Goal: Navigation & Orientation: Understand site structure

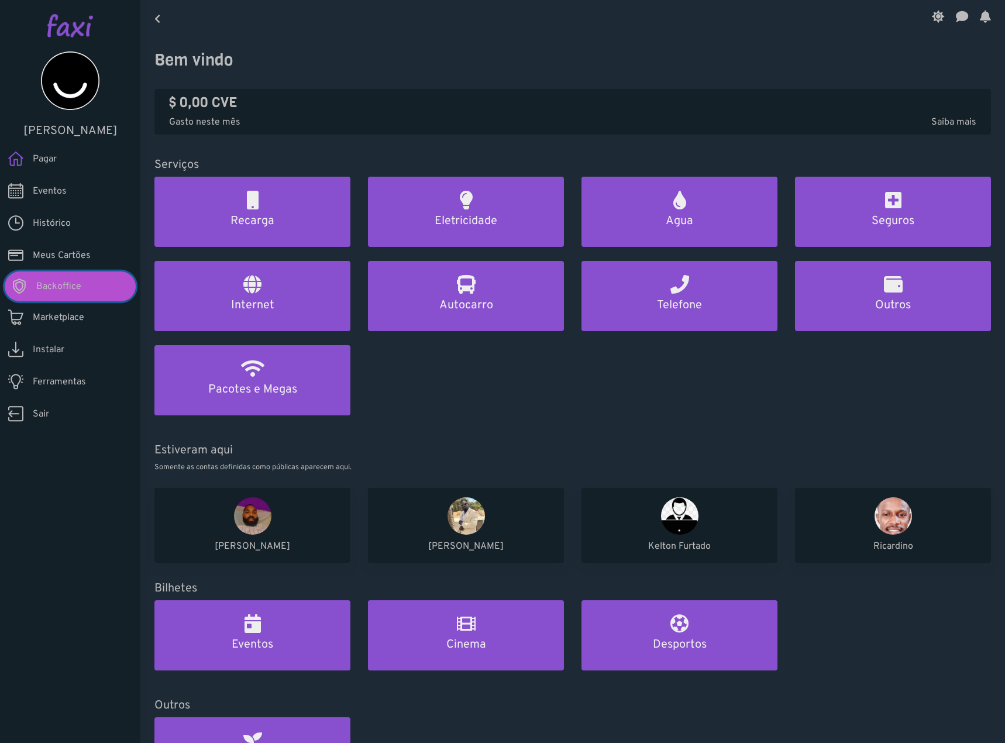
click at [88, 280] on link "Backoffice" at bounding box center [70, 286] width 131 height 30
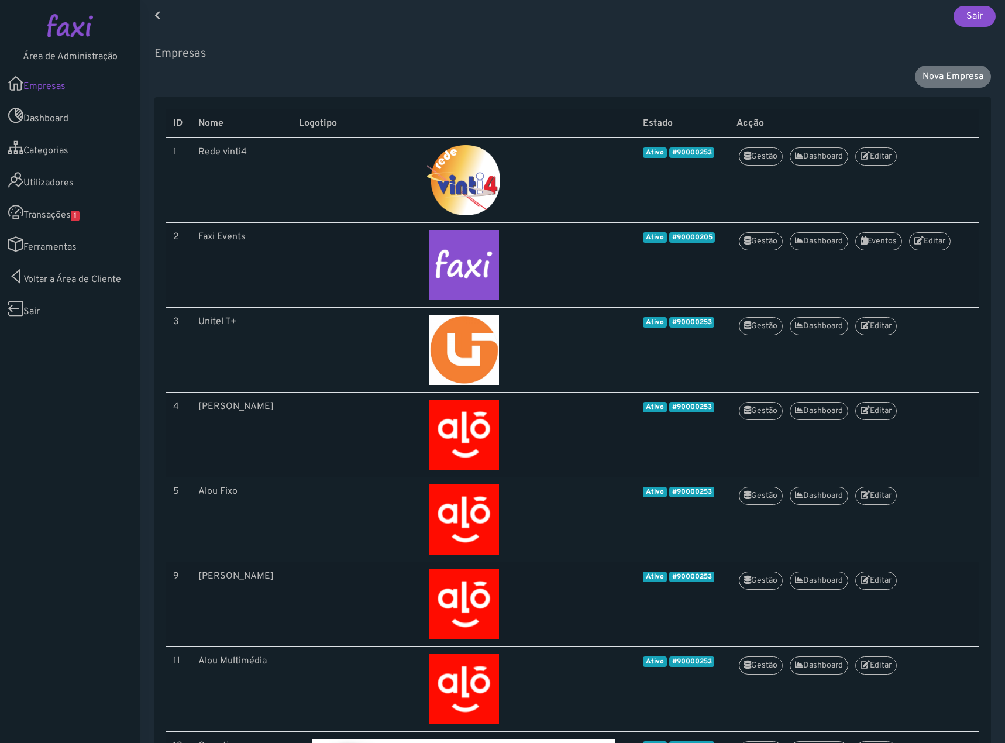
click at [54, 213] on link "Transações 1" at bounding box center [70, 212] width 140 height 32
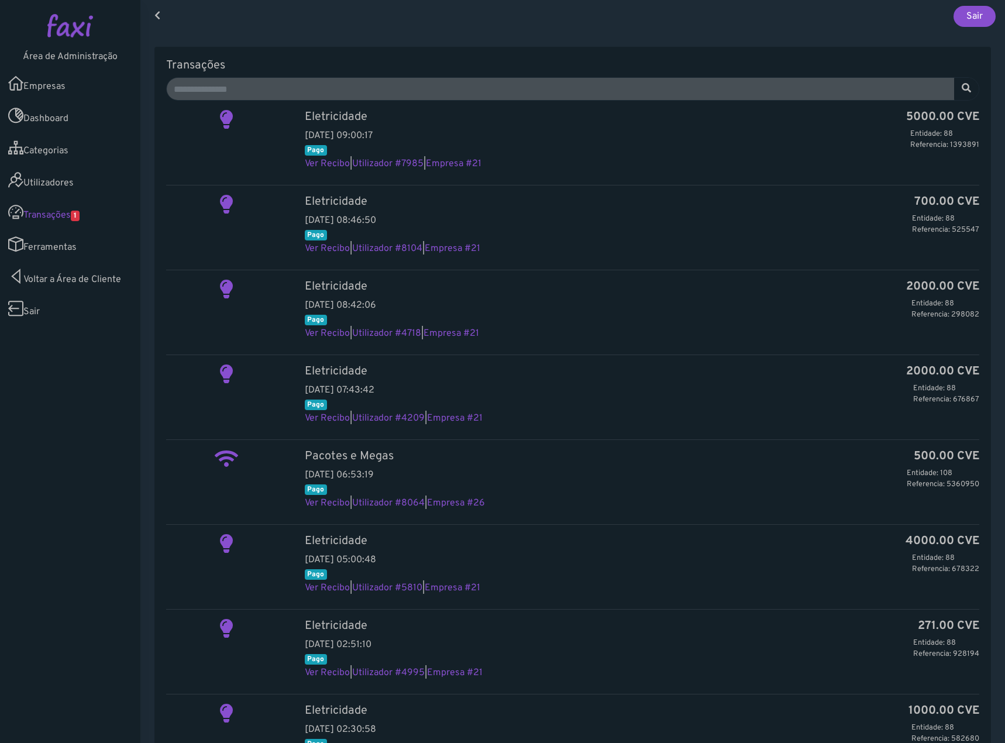
click at [78, 89] on link "Empresas" at bounding box center [70, 83] width 140 height 32
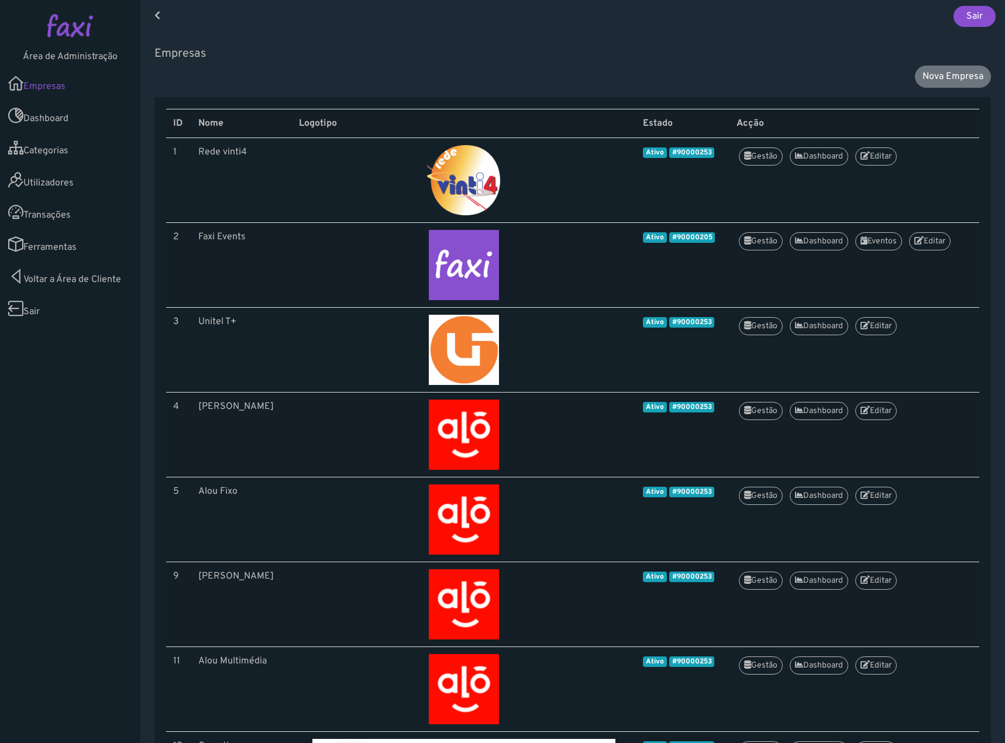
click at [58, 218] on link "Transações" at bounding box center [70, 212] width 140 height 32
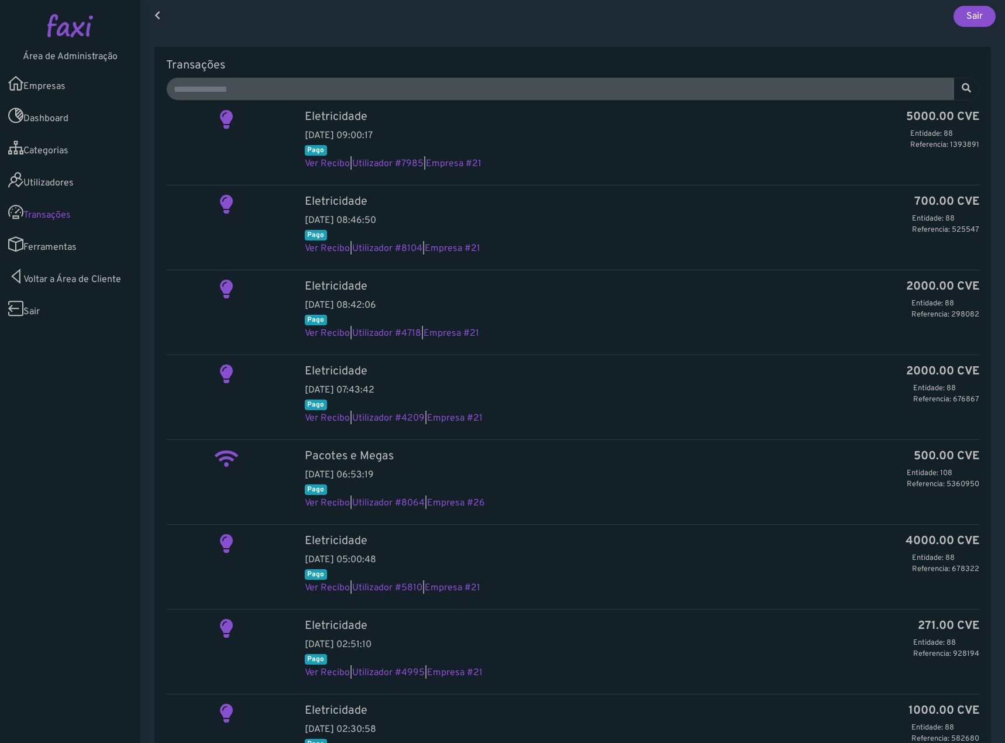
click at [69, 177] on link "Utilizadores" at bounding box center [70, 180] width 140 height 32
